Goal: Information Seeking & Learning: Learn about a topic

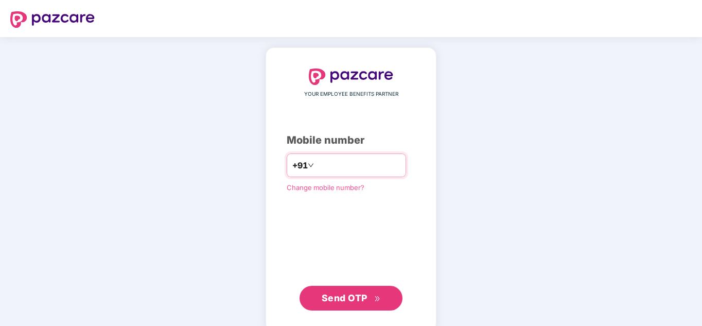
click at [316, 165] on input "number" at bounding box center [358, 165] width 84 height 16
type input "**********"
click at [357, 298] on span "Send OTP" at bounding box center [345, 297] width 46 height 11
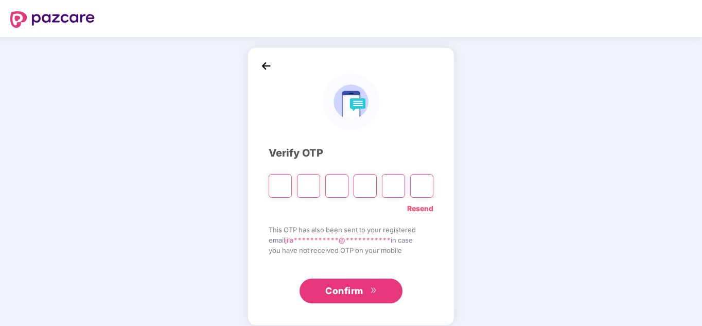
type input "*"
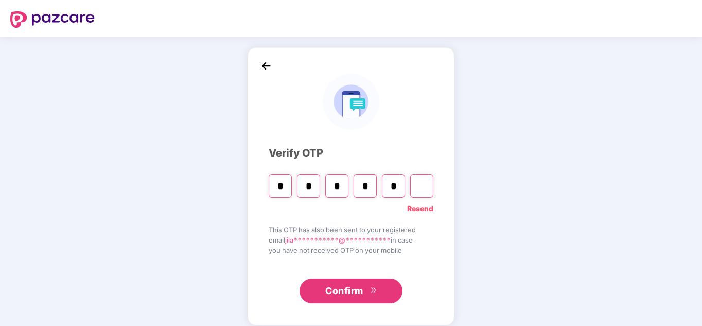
type input "*"
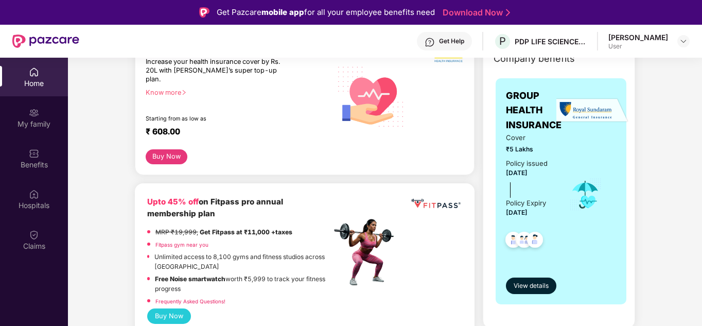
scroll to position [51, 0]
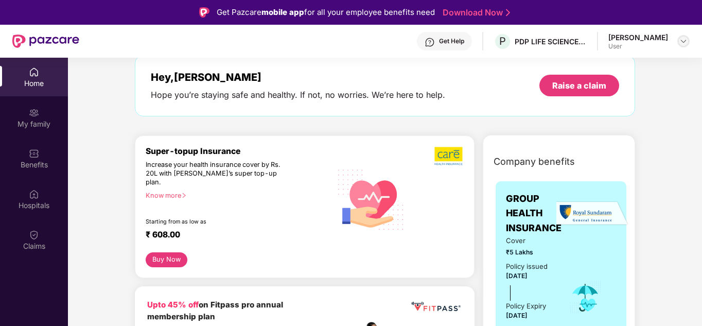
click at [677, 40] on div at bounding box center [683, 41] width 12 height 12
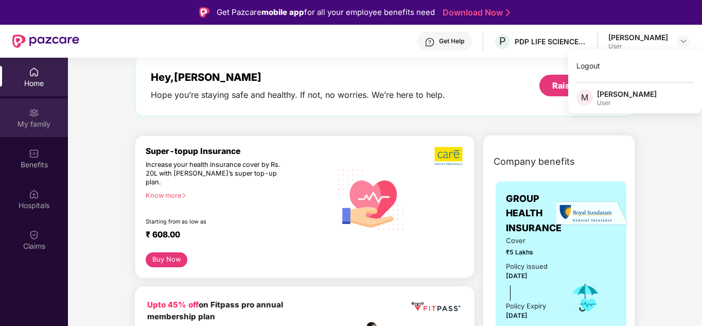
click at [33, 114] on img at bounding box center [34, 113] width 10 height 10
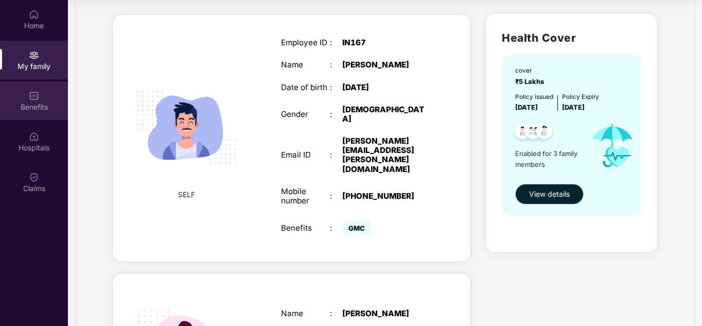
scroll to position [4, 0]
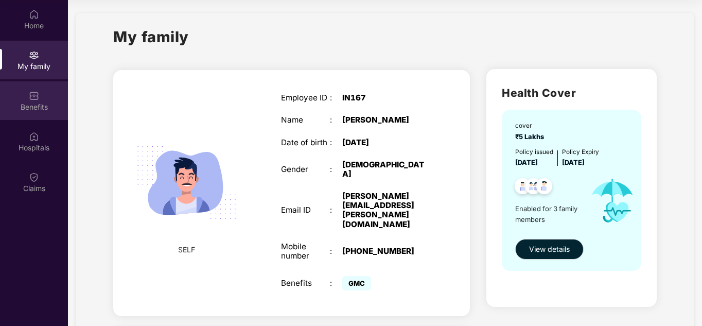
click at [41, 108] on div "Benefits" at bounding box center [34, 107] width 68 height 10
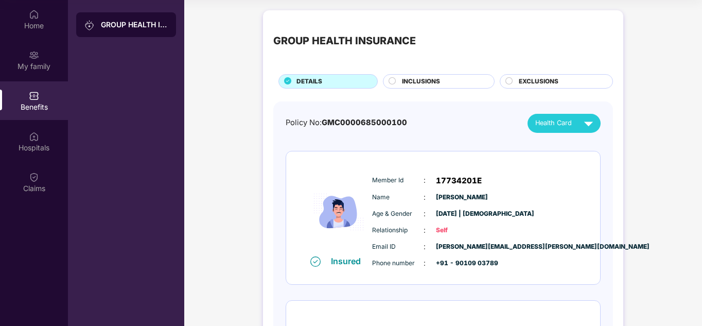
click at [433, 83] on span "INCLUSIONS" at bounding box center [421, 82] width 38 height 10
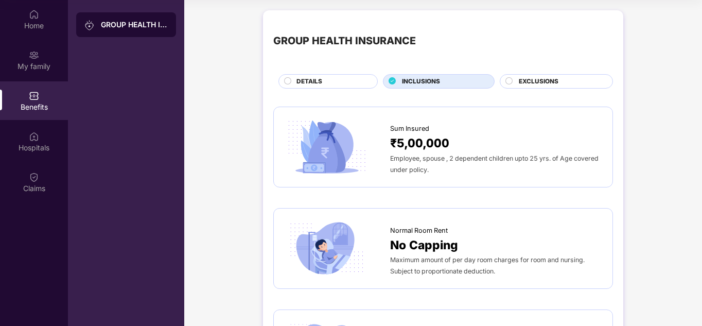
click at [534, 78] on span "EXCLUSIONS" at bounding box center [539, 82] width 40 height 10
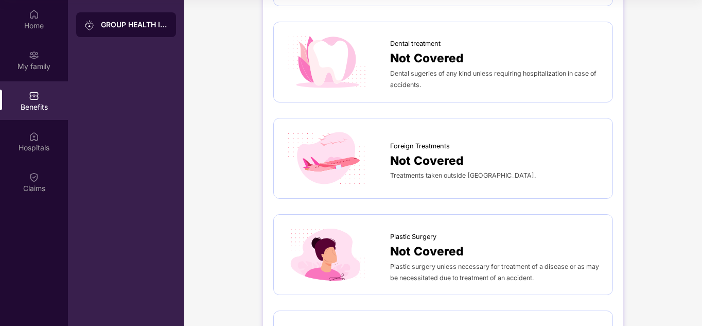
scroll to position [277, 0]
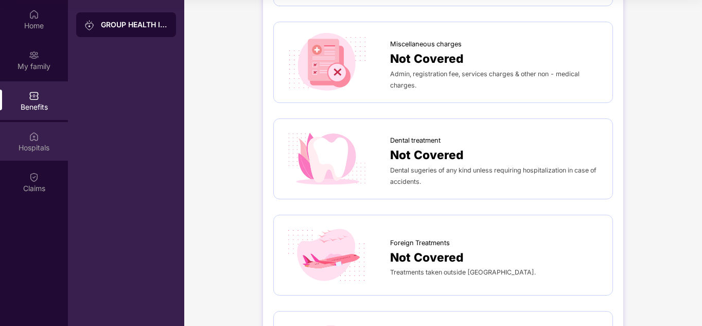
click at [41, 144] on div "Hospitals" at bounding box center [34, 148] width 68 height 10
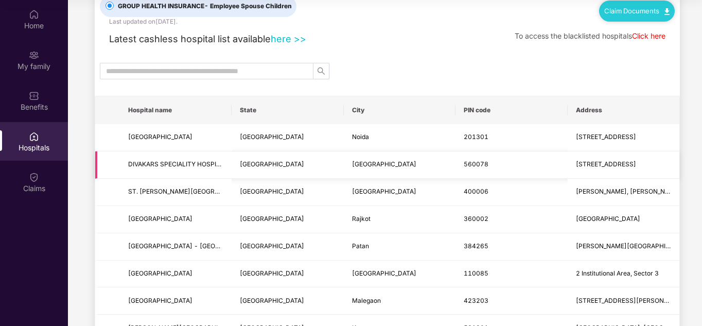
scroll to position [51, 0]
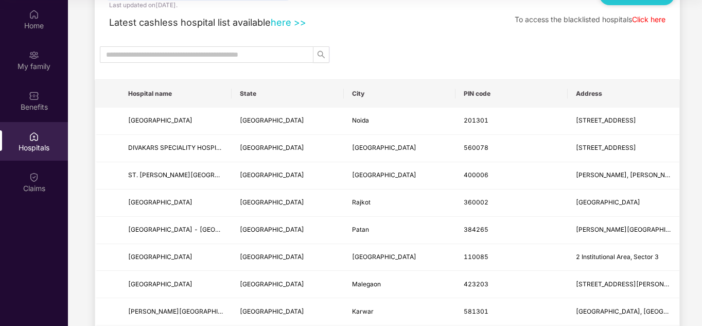
click at [645, 23] on link "Click here" at bounding box center [648, 19] width 33 height 9
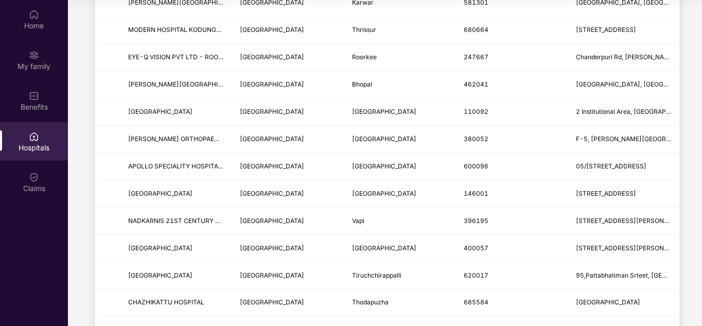
scroll to position [412, 0]
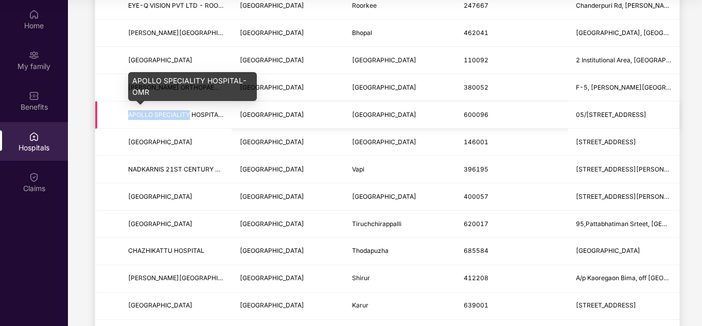
drag, startPoint x: 121, startPoint y: 112, endPoint x: 189, endPoint y: 112, distance: 67.9
click at [189, 112] on td "APOLLO SPECIALITY HOSPITAL- OMR" at bounding box center [176, 114] width 112 height 27
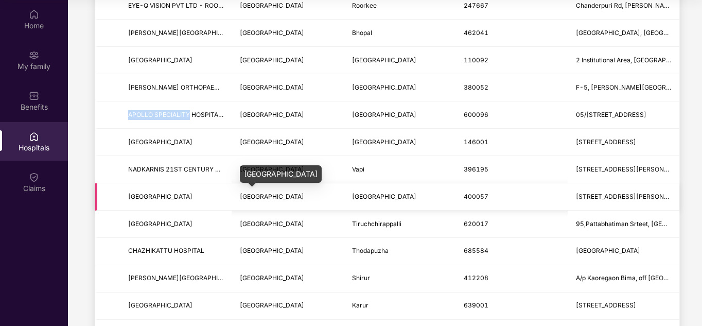
copy span "APOLLO SPECIALITY"
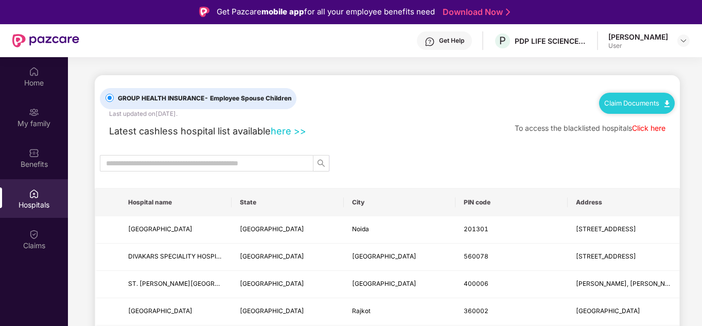
scroll to position [0, 0]
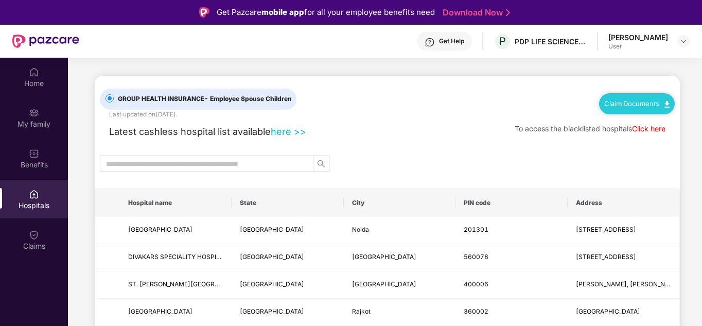
click at [614, 105] on link "Claim Documents" at bounding box center [636, 103] width 65 height 8
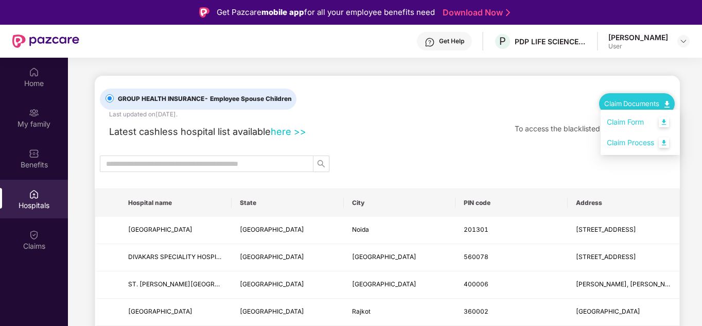
click at [559, 102] on div "GROUP HEALTH INSURANCE - Employee Spouse Children Last updated on [DATE] . Clai…" at bounding box center [387, 97] width 575 height 43
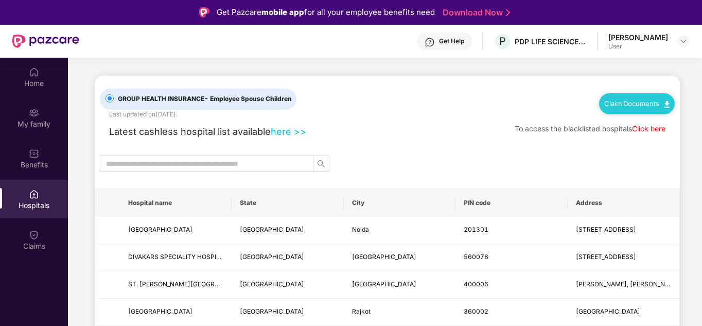
click at [639, 128] on link "Click here" at bounding box center [648, 128] width 33 height 9
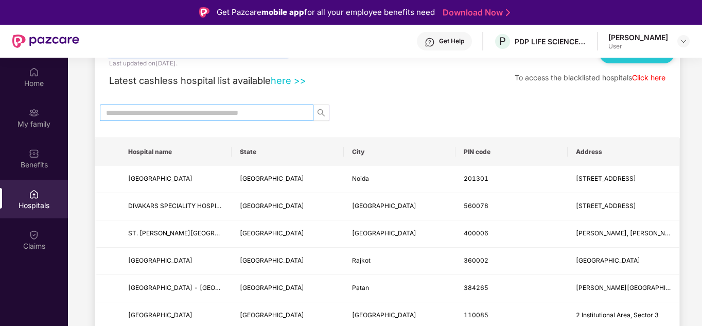
scroll to position [51, 0]
click at [287, 78] on link "here >>" at bounding box center [289, 79] width 36 height 11
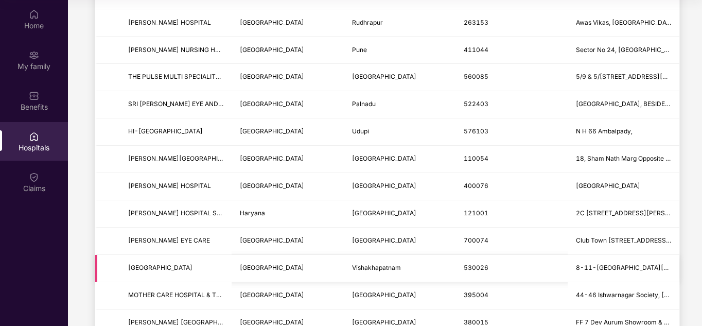
scroll to position [1055, 0]
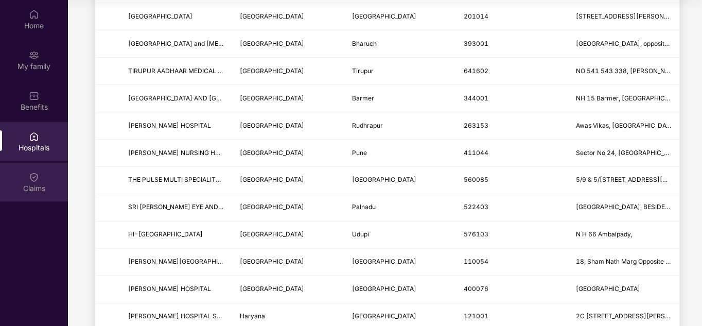
click at [36, 183] on div "Claims" at bounding box center [34, 188] width 68 height 10
